Goal: Task Accomplishment & Management: Manage account settings

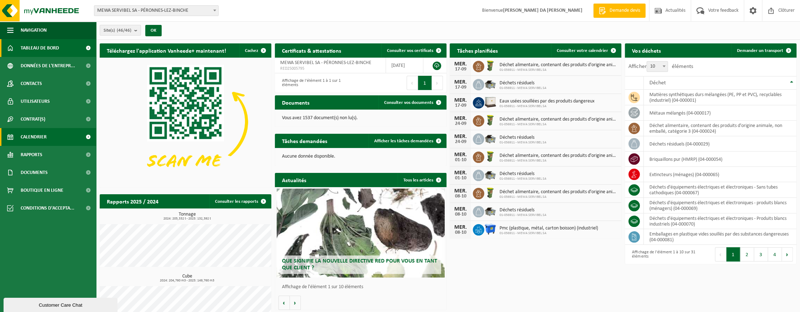
click at [52, 138] on link "Calendrier" at bounding box center [48, 137] width 96 height 18
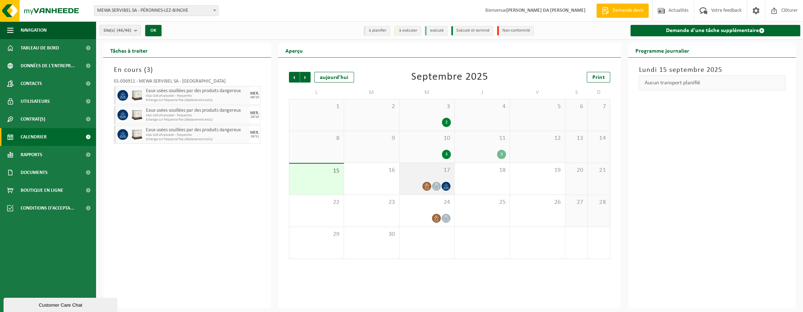
click at [435, 177] on div "17" at bounding box center [427, 179] width 55 height 32
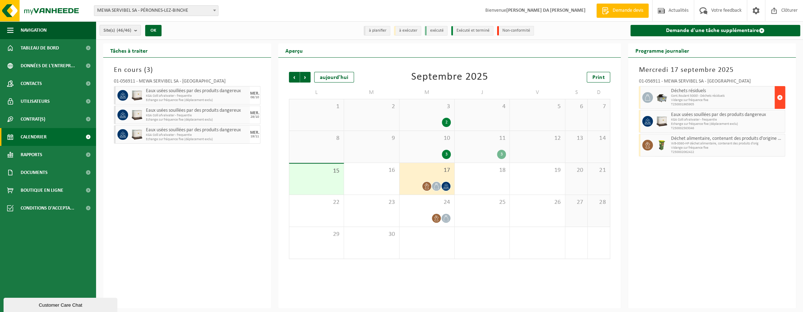
click at [780, 98] on span "button" at bounding box center [780, 97] width 6 height 14
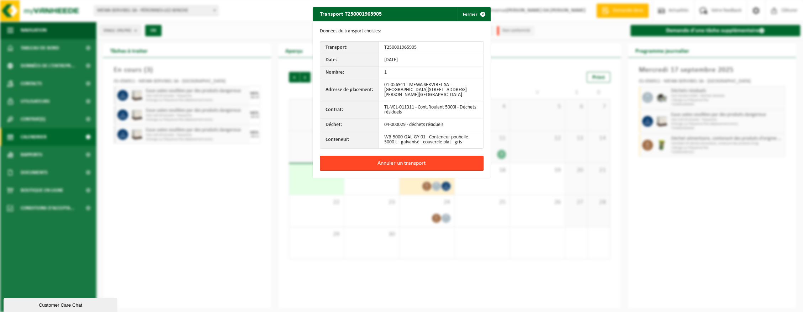
click at [399, 162] on button "Annuler un transport" at bounding box center [402, 163] width 164 height 15
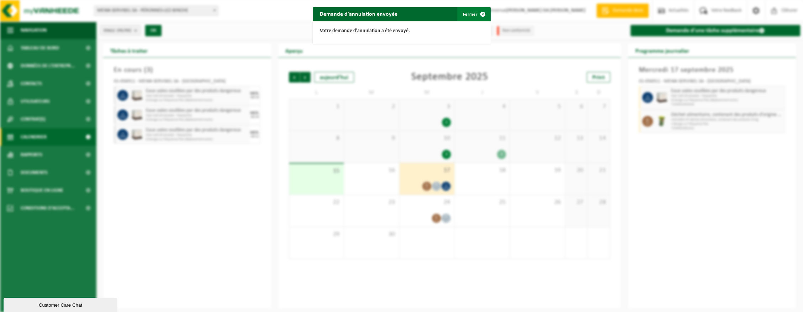
click at [481, 14] on span "button" at bounding box center [483, 14] width 14 height 14
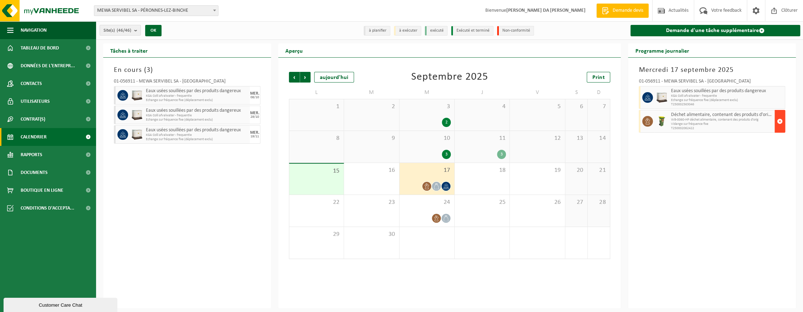
click at [781, 122] on span "button" at bounding box center [780, 121] width 6 height 14
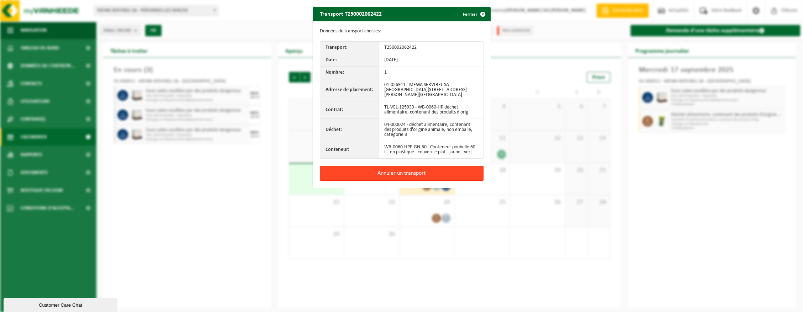
click at [418, 174] on button "Annuler un transport" at bounding box center [402, 173] width 164 height 15
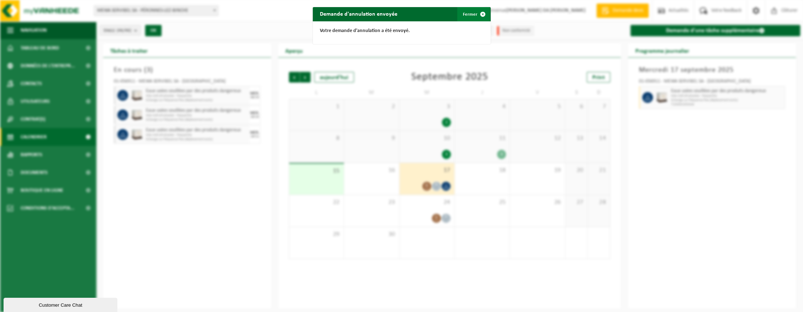
click at [481, 14] on span "button" at bounding box center [483, 14] width 14 height 14
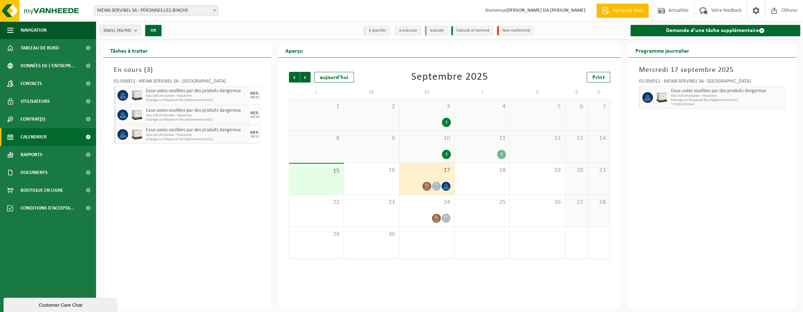
click at [696, 187] on div "Mercredi 17 septembre 2025 01-056911 - MEWA SERVIBEL SA - PÉRONNES-LEZ-BINCHE E…" at bounding box center [712, 183] width 168 height 251
click at [478, 179] on div "18" at bounding box center [482, 179] width 55 height 32
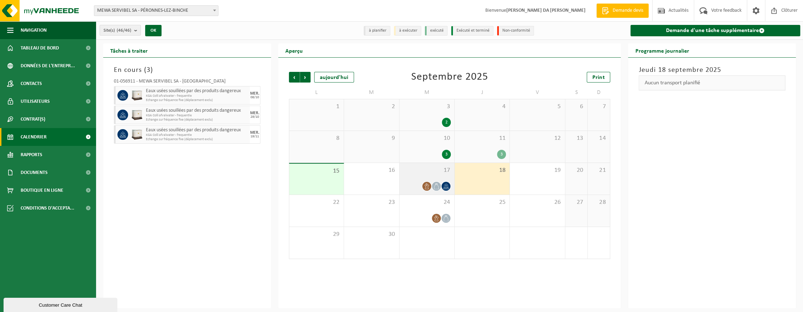
click at [440, 176] on div "17" at bounding box center [427, 179] width 55 height 32
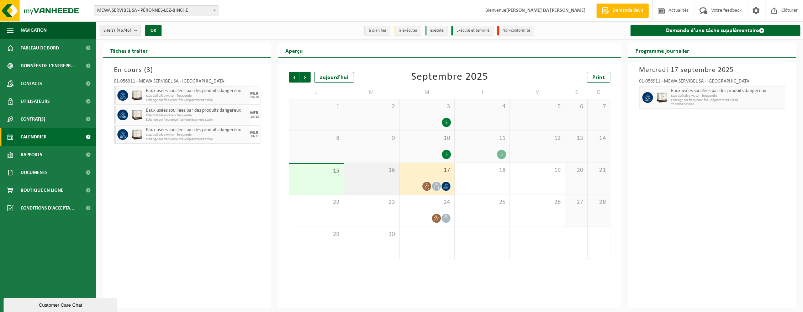
click at [382, 179] on div "16" at bounding box center [371, 179] width 55 height 32
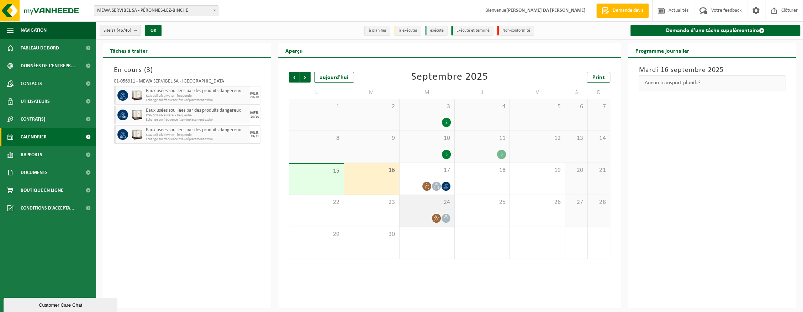
click at [415, 200] on span "24" at bounding box center [427, 203] width 48 height 8
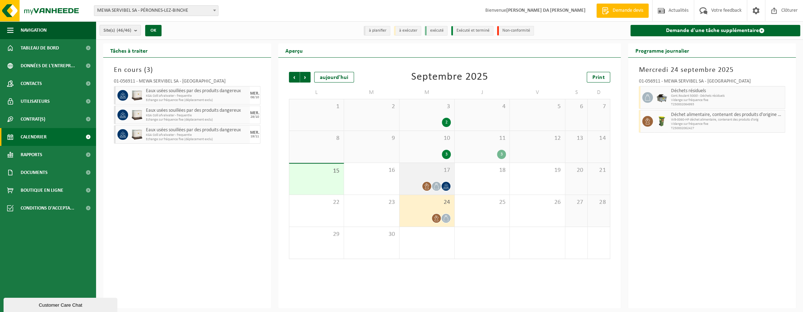
click at [418, 179] on div "17" at bounding box center [427, 179] width 55 height 32
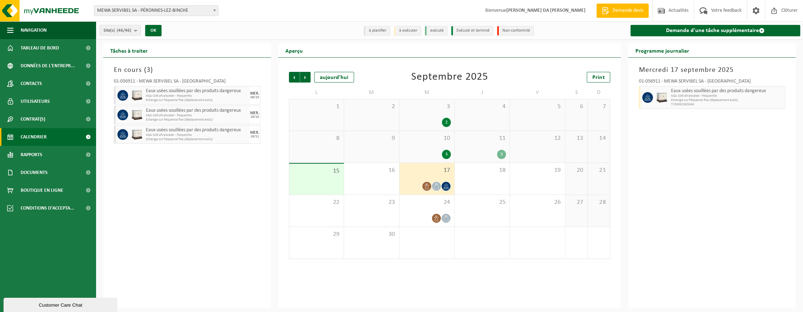
click at [426, 155] on div "3" at bounding box center [427, 154] width 48 height 9
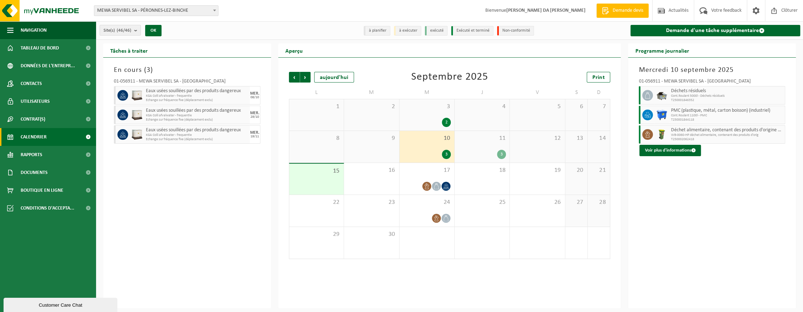
click at [425, 127] on div "3 2" at bounding box center [427, 114] width 55 height 31
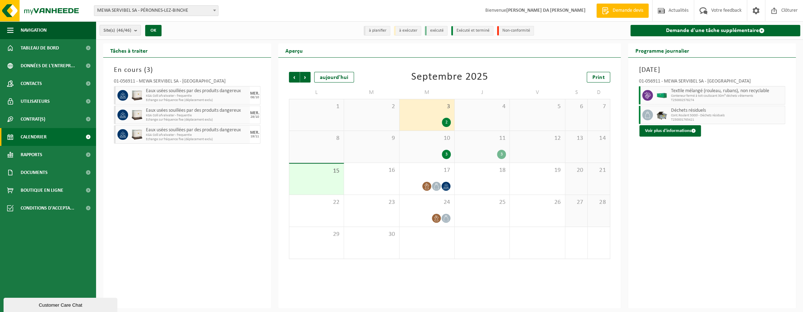
click at [482, 114] on div "4" at bounding box center [482, 114] width 55 height 31
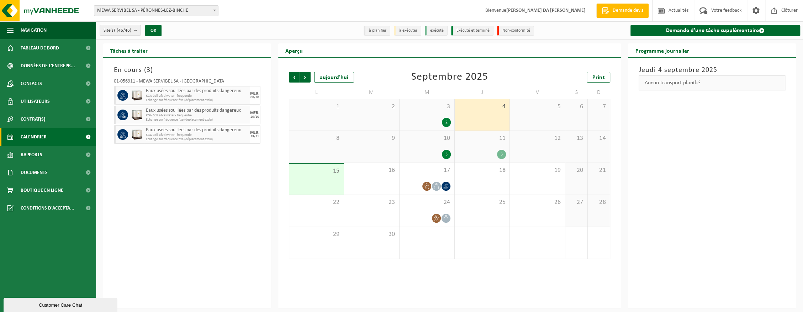
click at [540, 112] on div "5" at bounding box center [537, 114] width 55 height 31
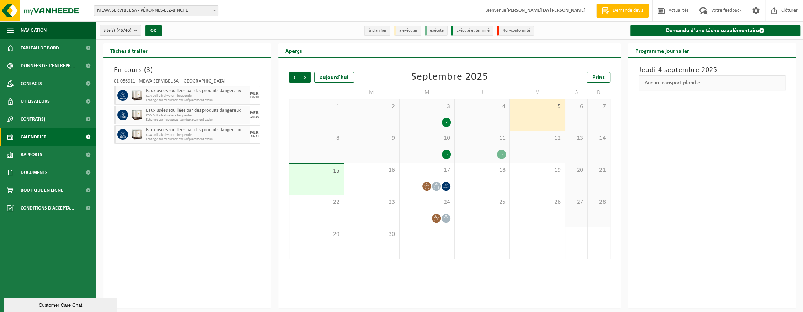
click at [545, 162] on div "12" at bounding box center [537, 147] width 55 height 32
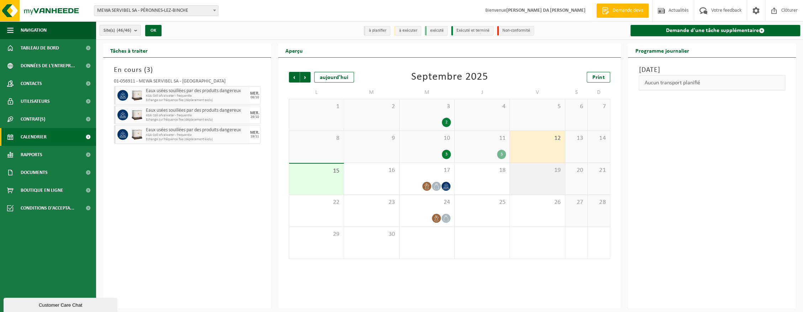
click at [546, 184] on div "19" at bounding box center [537, 179] width 55 height 32
click at [511, 178] on div "19" at bounding box center [537, 179] width 55 height 32
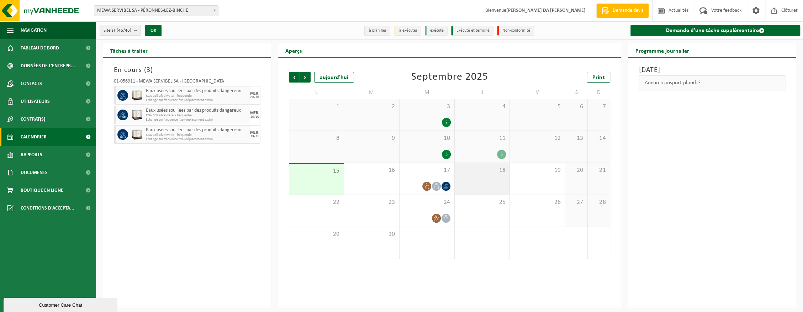
click at [502, 178] on div "18" at bounding box center [482, 179] width 55 height 32
click at [526, 179] on div "19" at bounding box center [537, 179] width 55 height 32
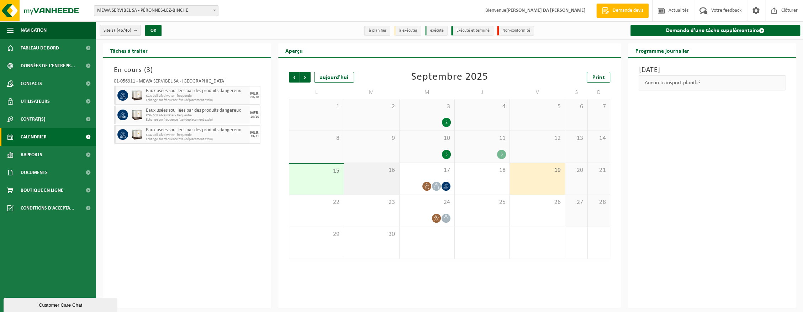
click at [376, 179] on div "16" at bounding box center [371, 179] width 55 height 32
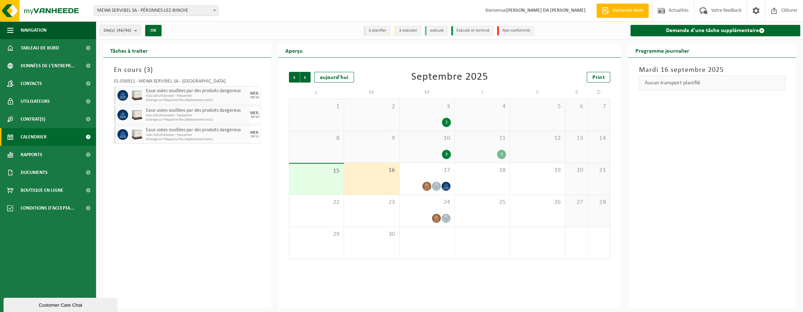
click at [374, 124] on div "2" at bounding box center [371, 114] width 55 height 31
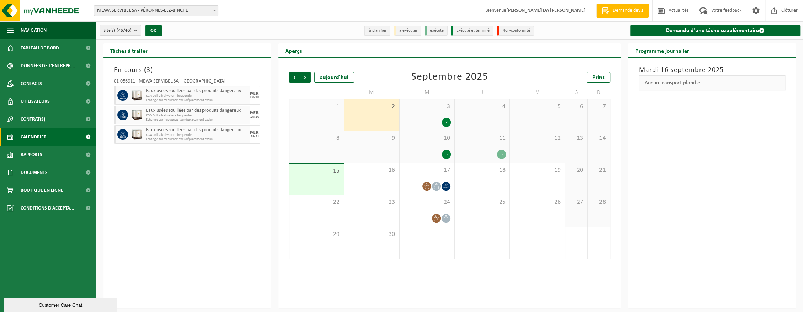
click at [494, 118] on div "4" at bounding box center [482, 114] width 55 height 31
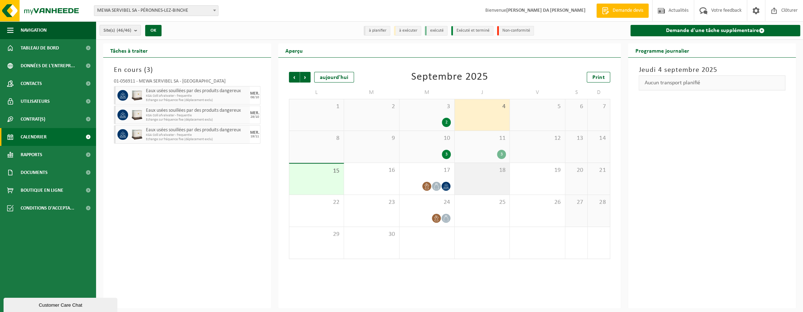
click at [484, 184] on div "18" at bounding box center [482, 179] width 55 height 32
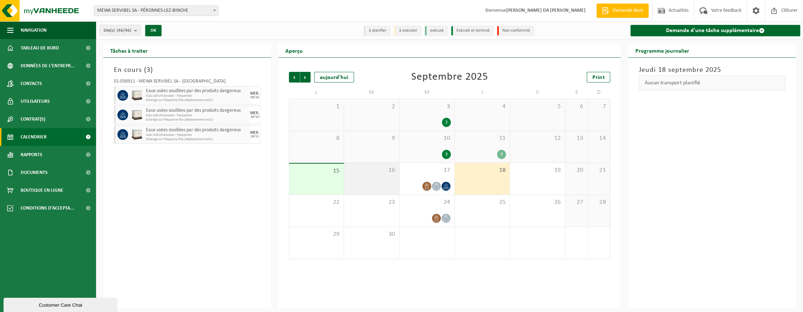
click at [388, 184] on div "16" at bounding box center [371, 179] width 55 height 32
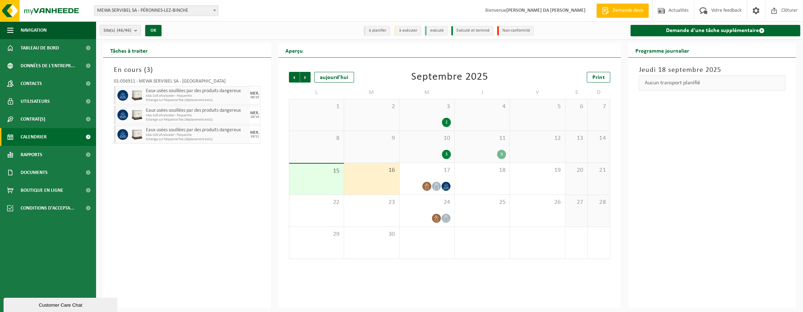
click at [386, 145] on div "9" at bounding box center [371, 147] width 55 height 32
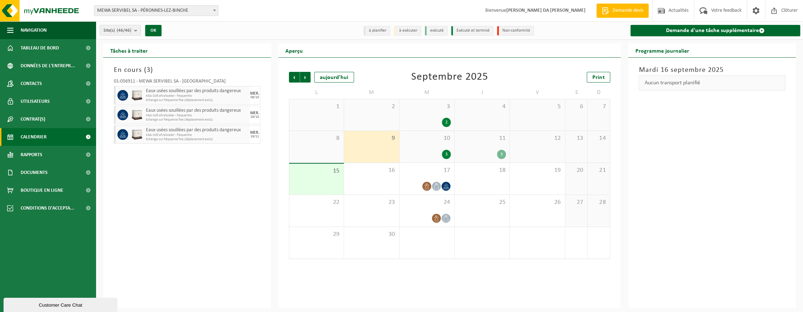
click at [384, 121] on div "2" at bounding box center [371, 114] width 55 height 31
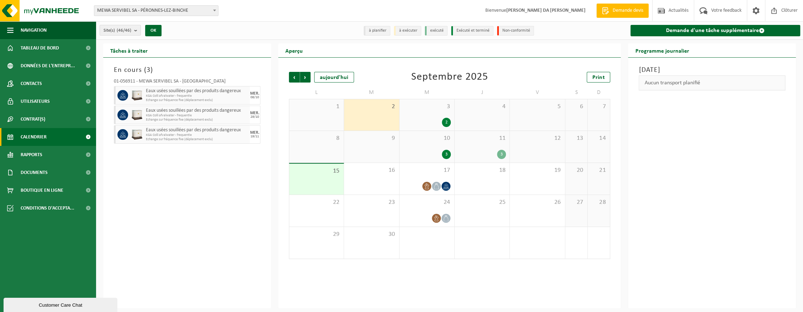
click at [471, 117] on div "4" at bounding box center [482, 114] width 55 height 31
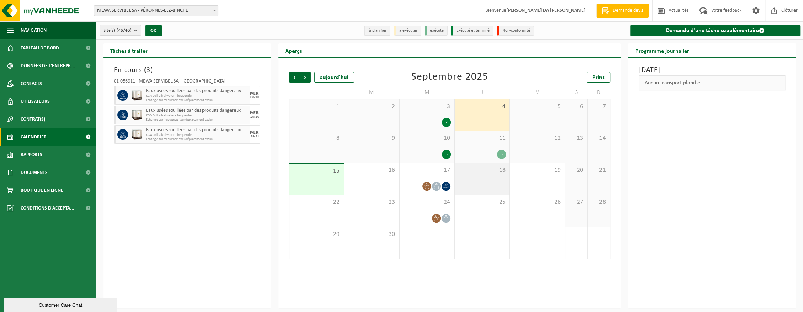
click at [483, 178] on div "18" at bounding box center [482, 179] width 55 height 32
